Goal: Navigation & Orientation: Understand site structure

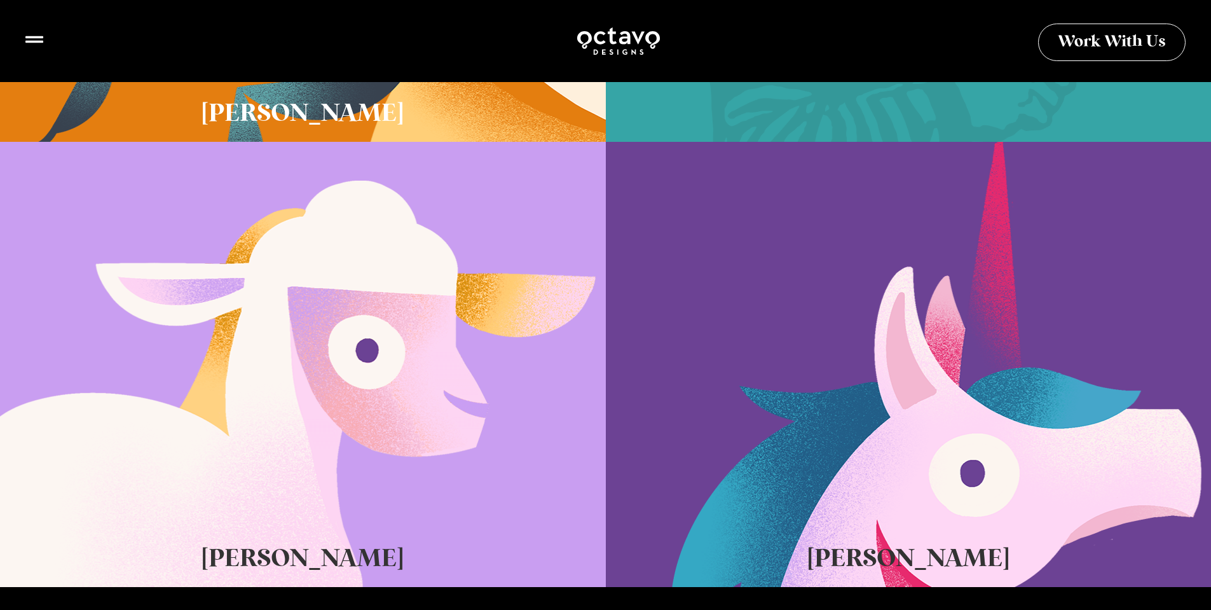
scroll to position [908, 0]
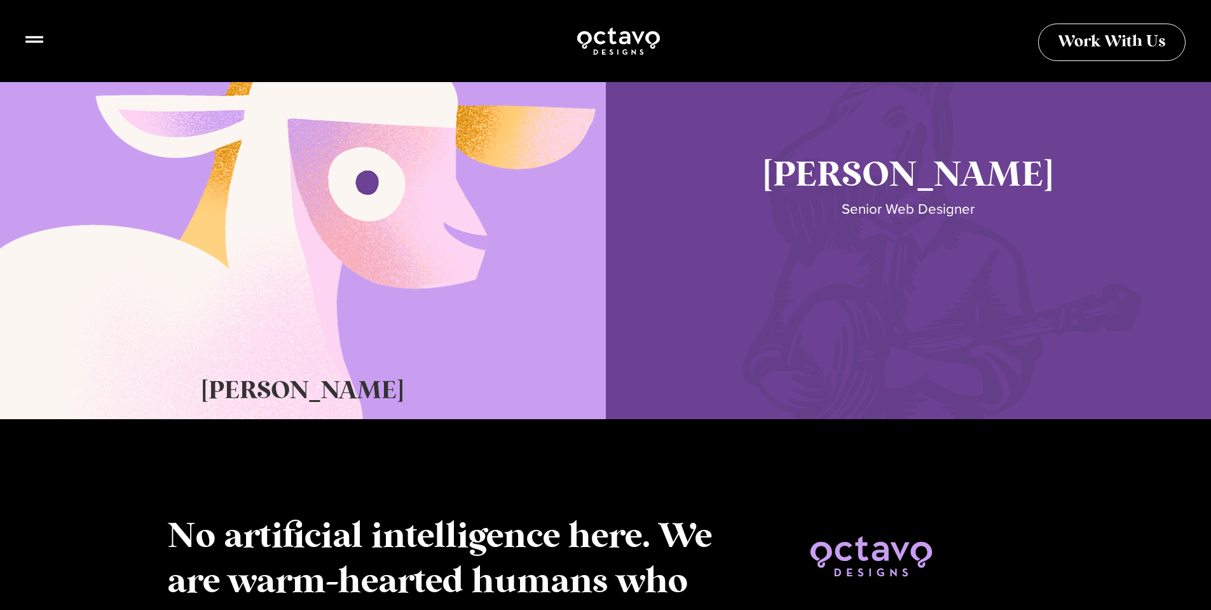
click at [783, 224] on link "Seth Glass" at bounding box center [909, 196] width 606 height 445
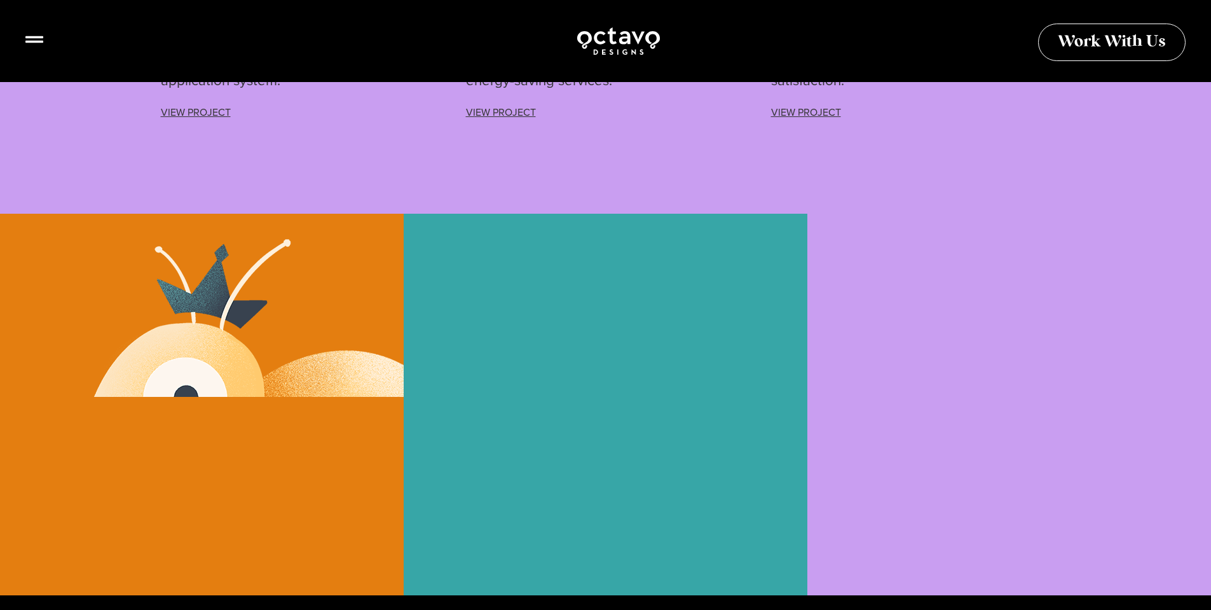
scroll to position [3359, 0]
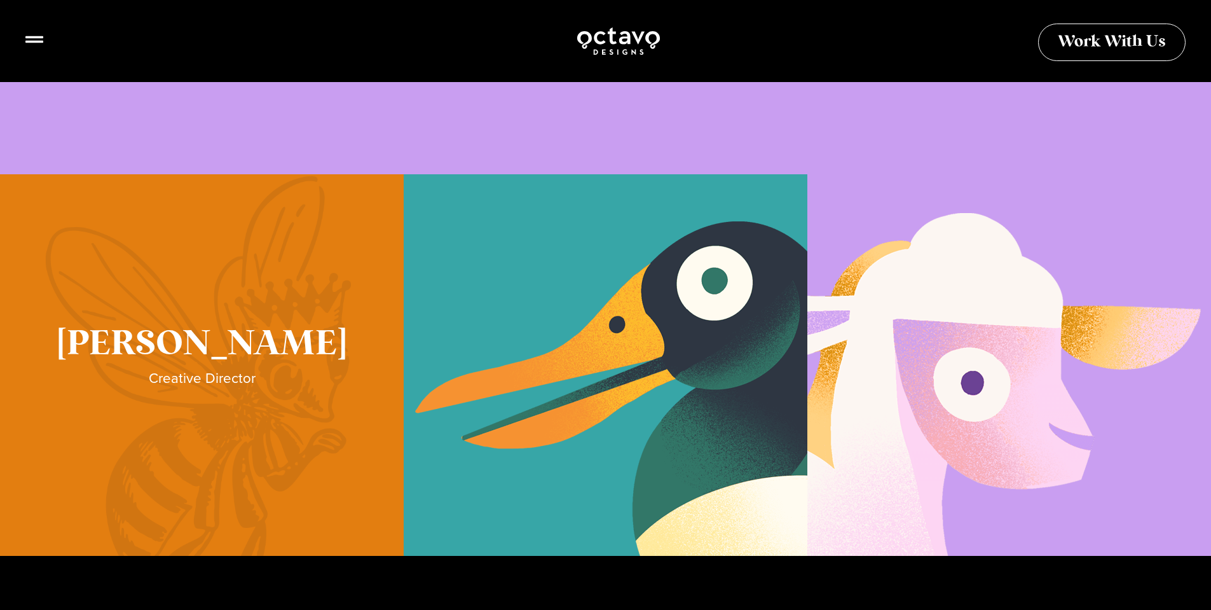
click at [241, 298] on link "Sue Hough" at bounding box center [202, 365] width 404 height 382
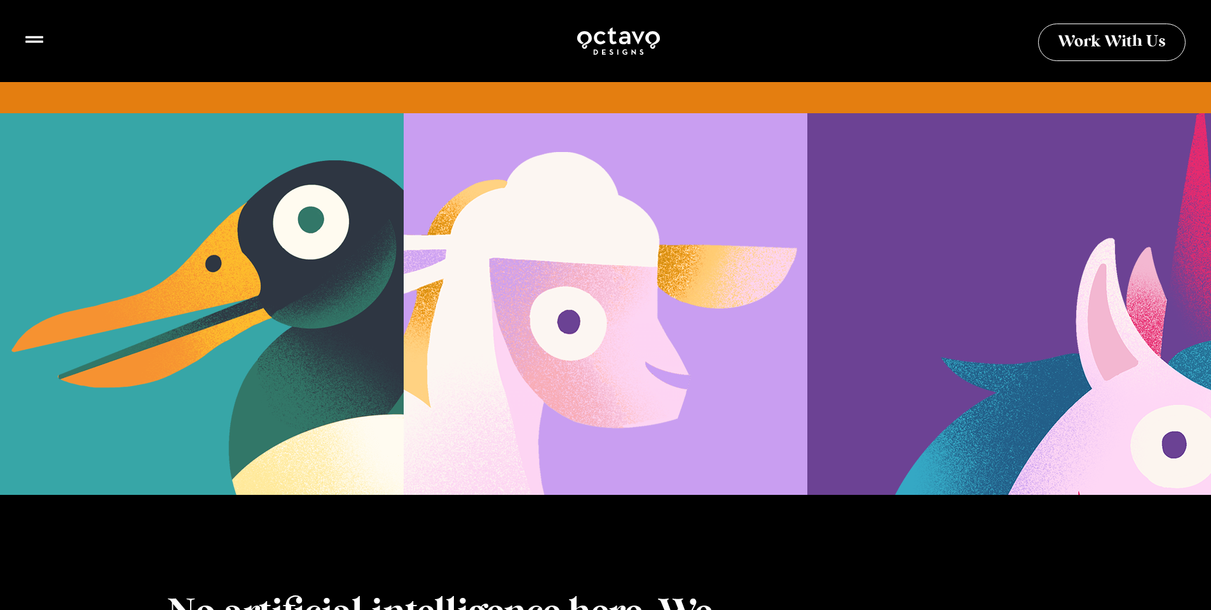
scroll to position [1392, 0]
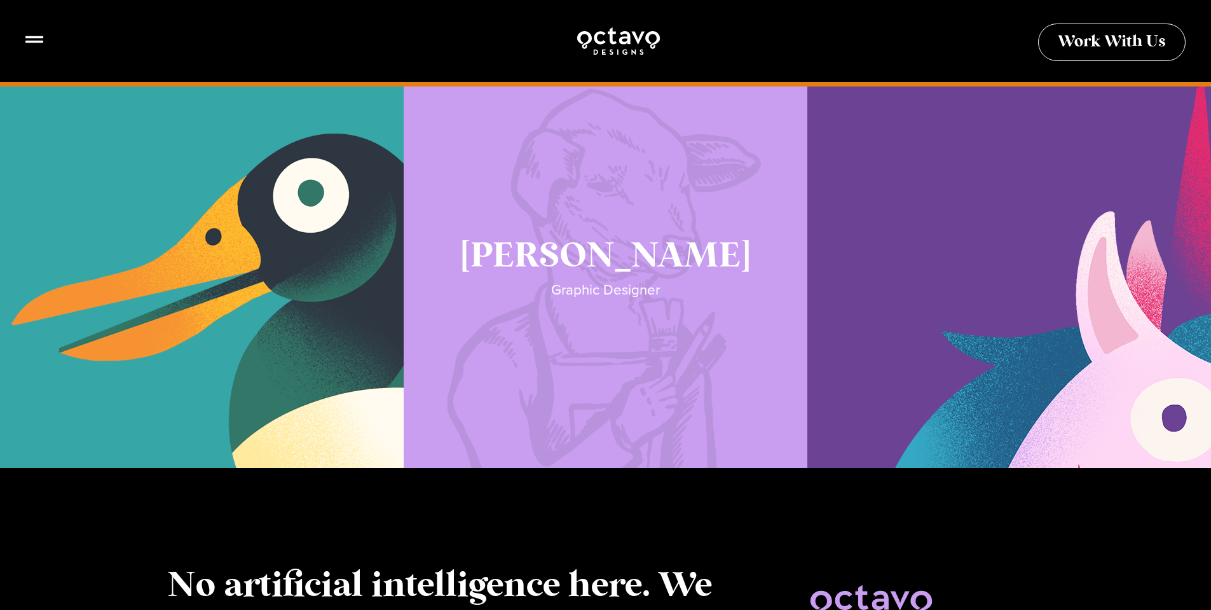
click at [579, 362] on link "Katie Lamb" at bounding box center [606, 277] width 404 height 382
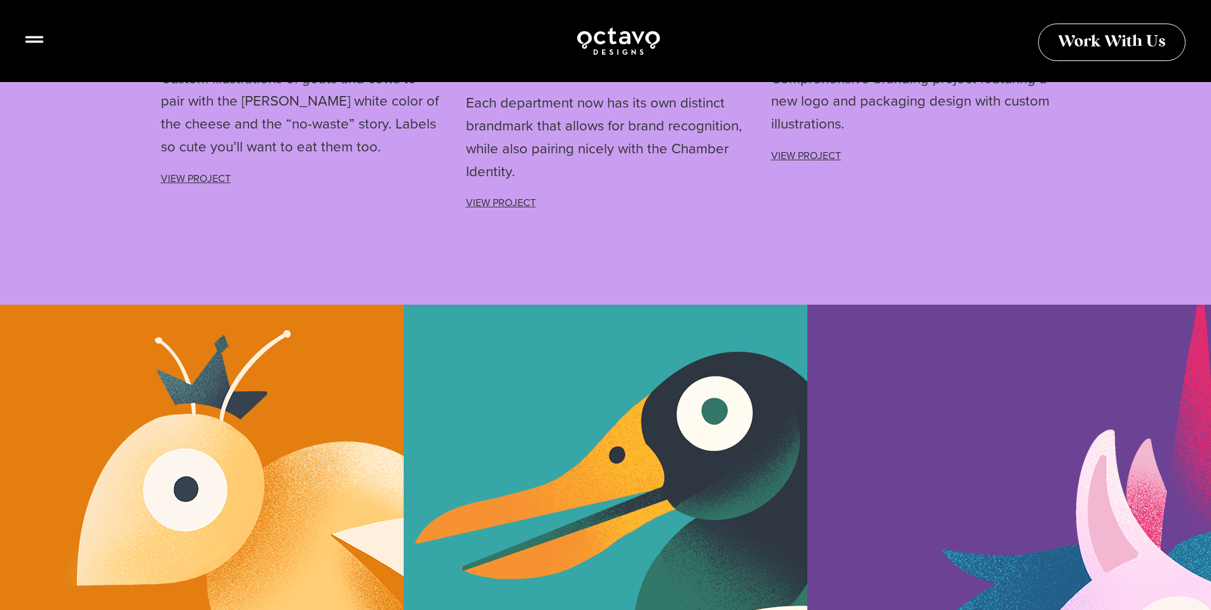
scroll to position [2687, 0]
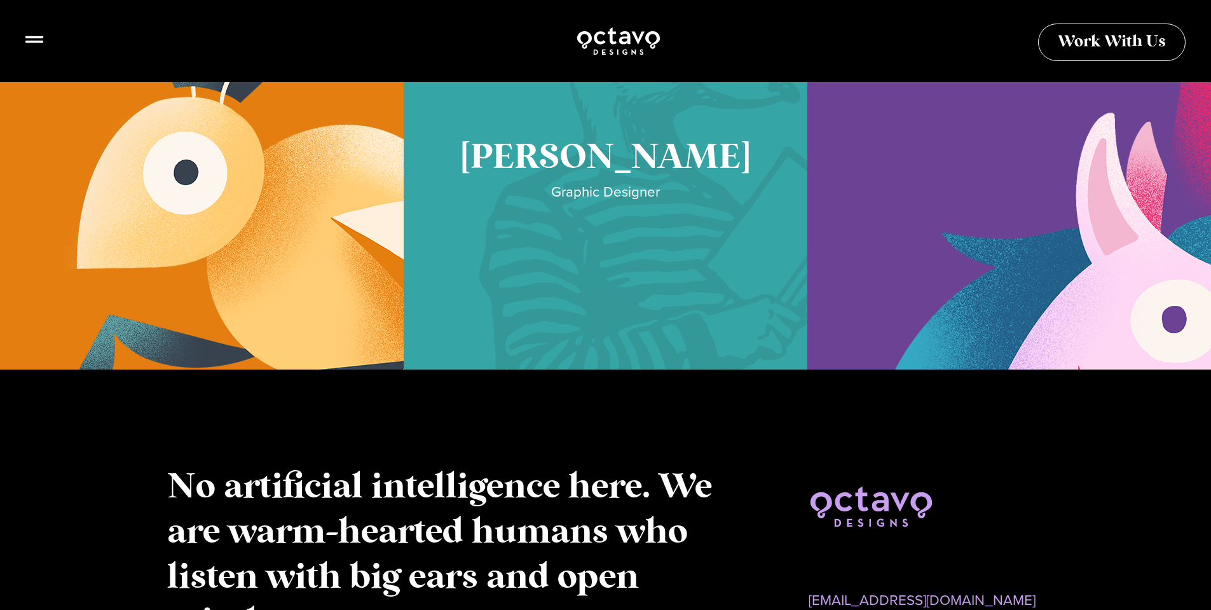
click at [692, 224] on link "Cory McNamee" at bounding box center [606, 179] width 404 height 382
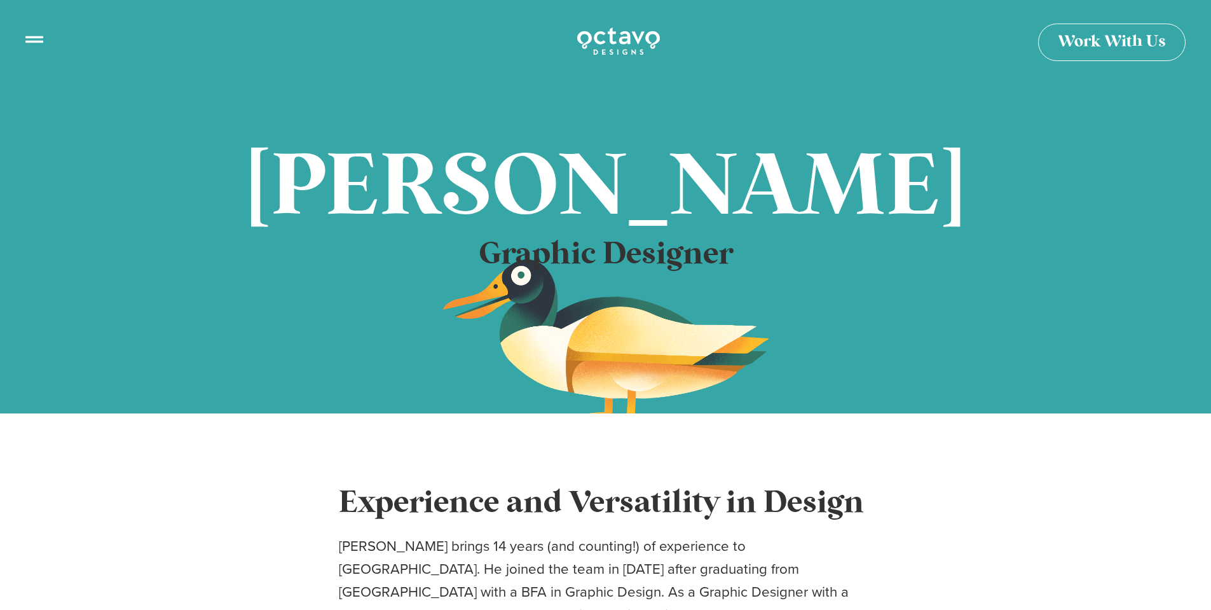
click at [628, 43] on img at bounding box center [618, 40] width 85 height 31
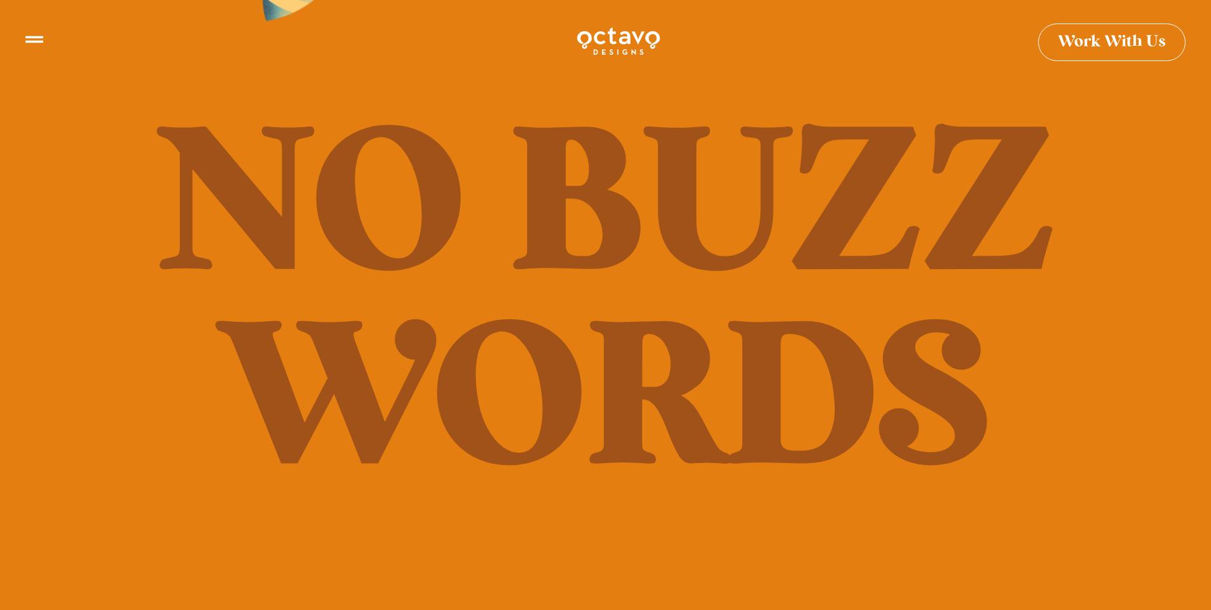
click at [36, 41] on icon at bounding box center [34, 34] width 18 height 18
